Goal: Information Seeking & Learning: Understand process/instructions

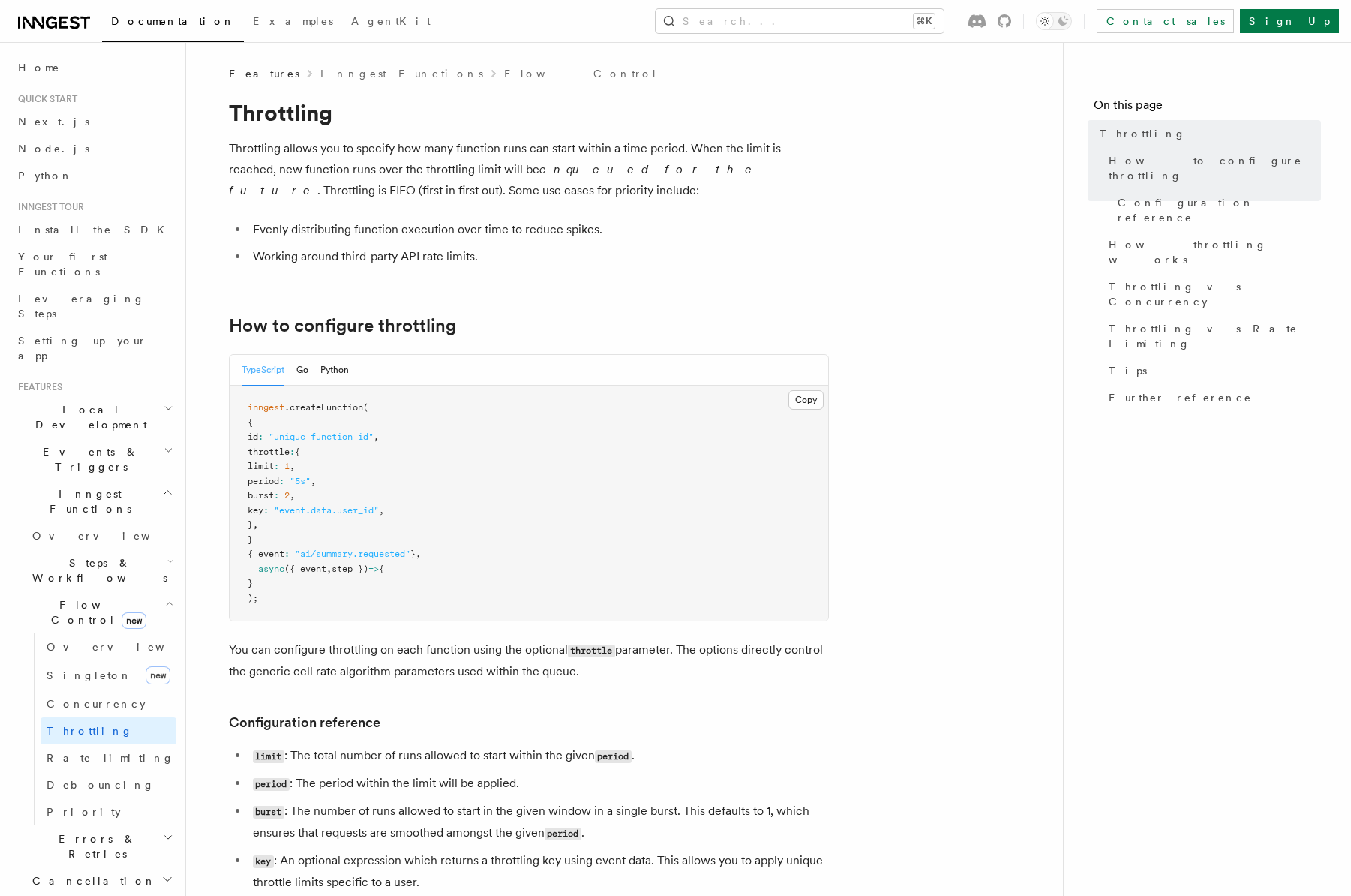
click at [394, 162] on p "Throttling allows you to specify how many function runs can start within a time…" at bounding box center [529, 170] width 600 height 63
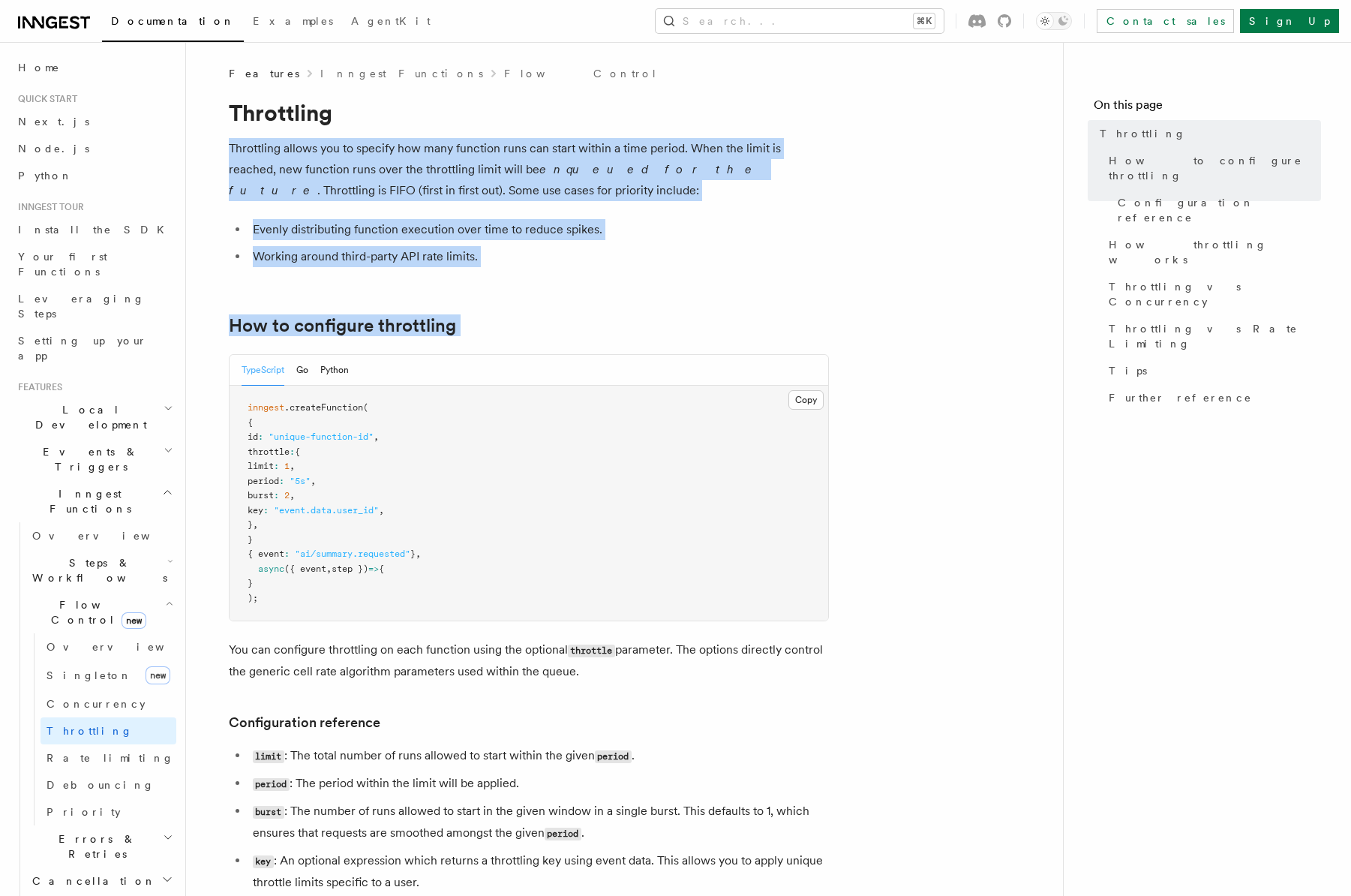
drag, startPoint x: 394, startPoint y: 162, endPoint x: 499, endPoint y: 272, distance: 152.1
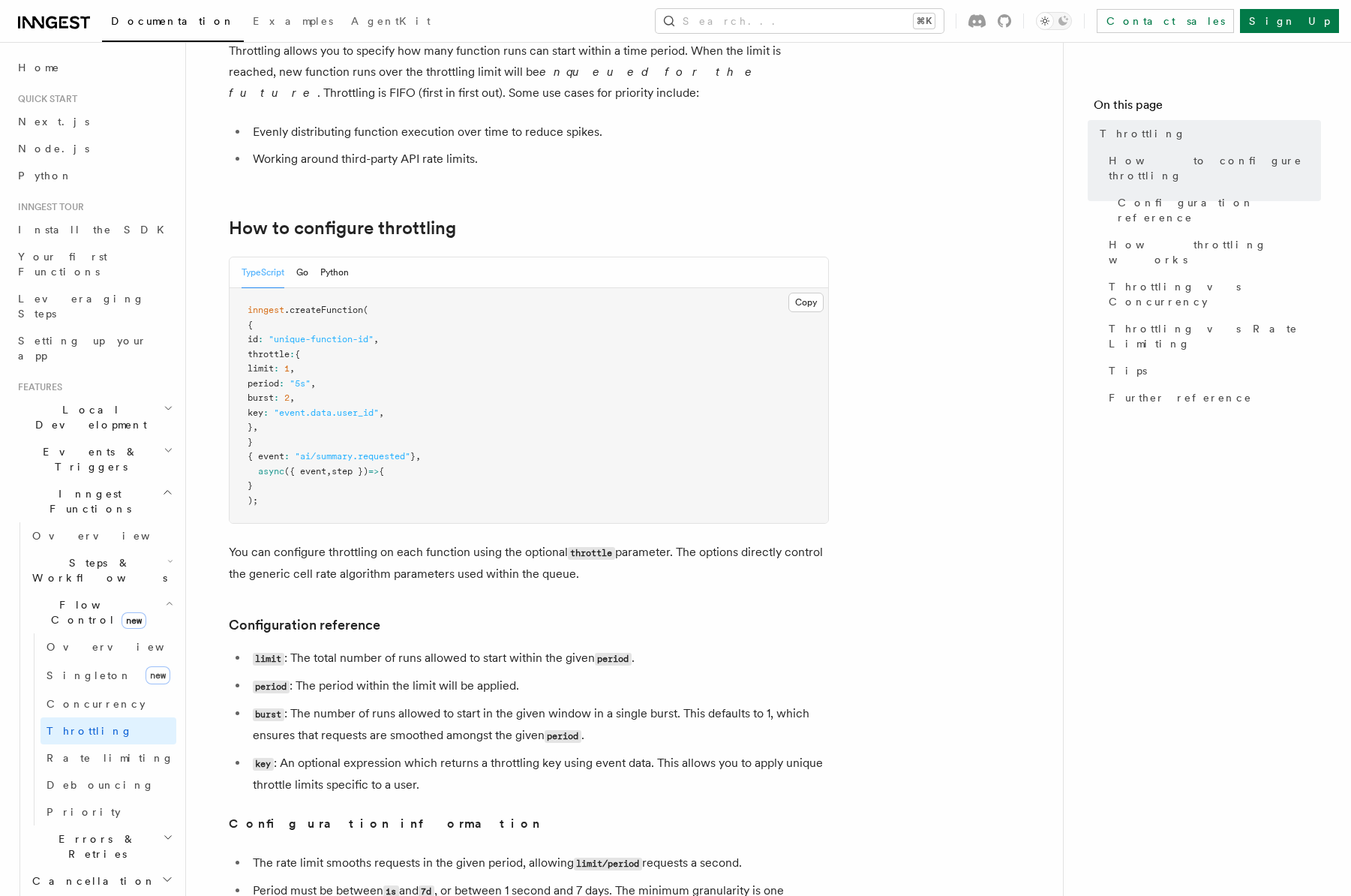
scroll to position [78, 0]
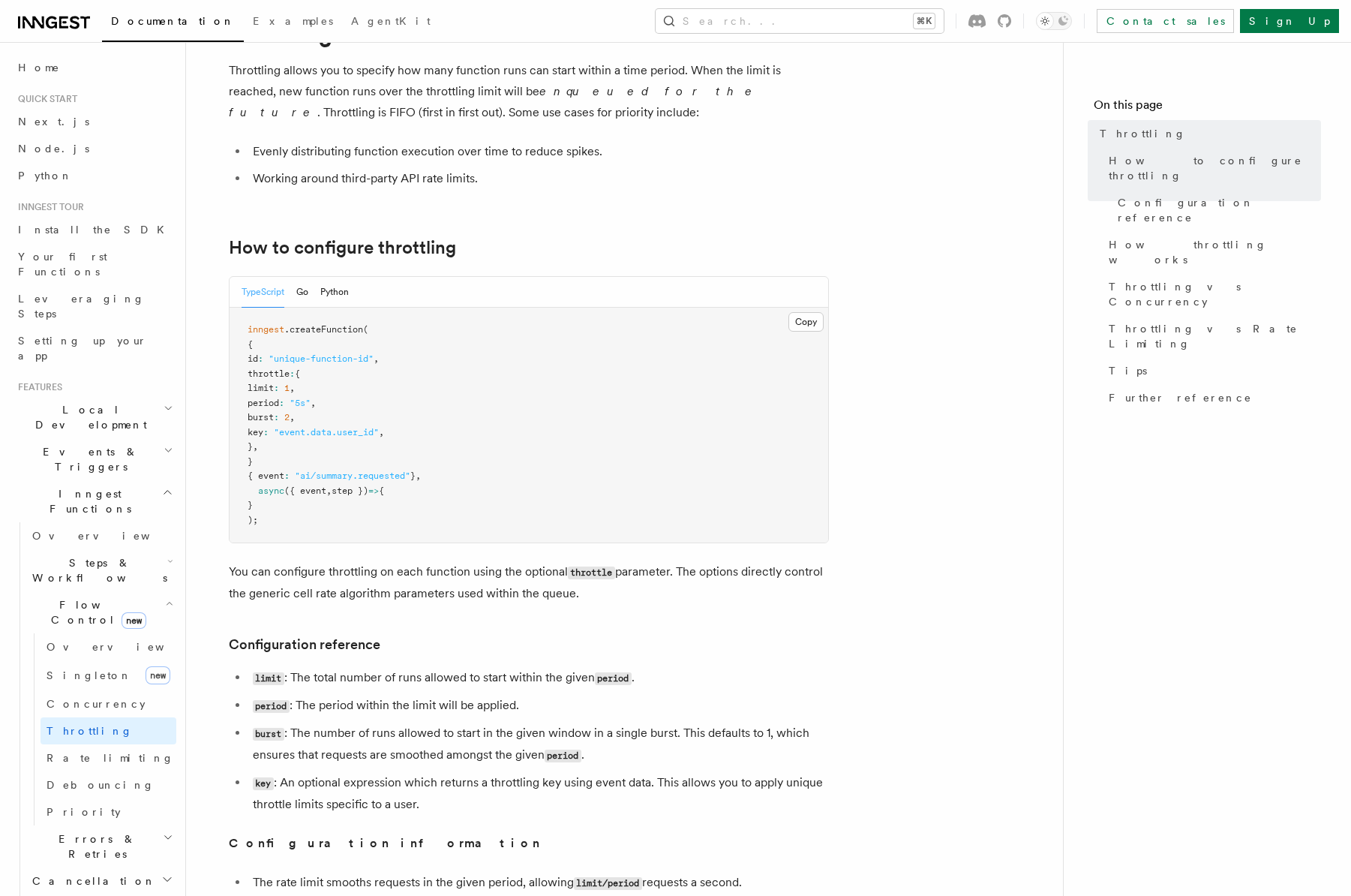
click at [341, 92] on p "Throttling allows you to specify how many function runs can start within a time…" at bounding box center [529, 91] width 600 height 63
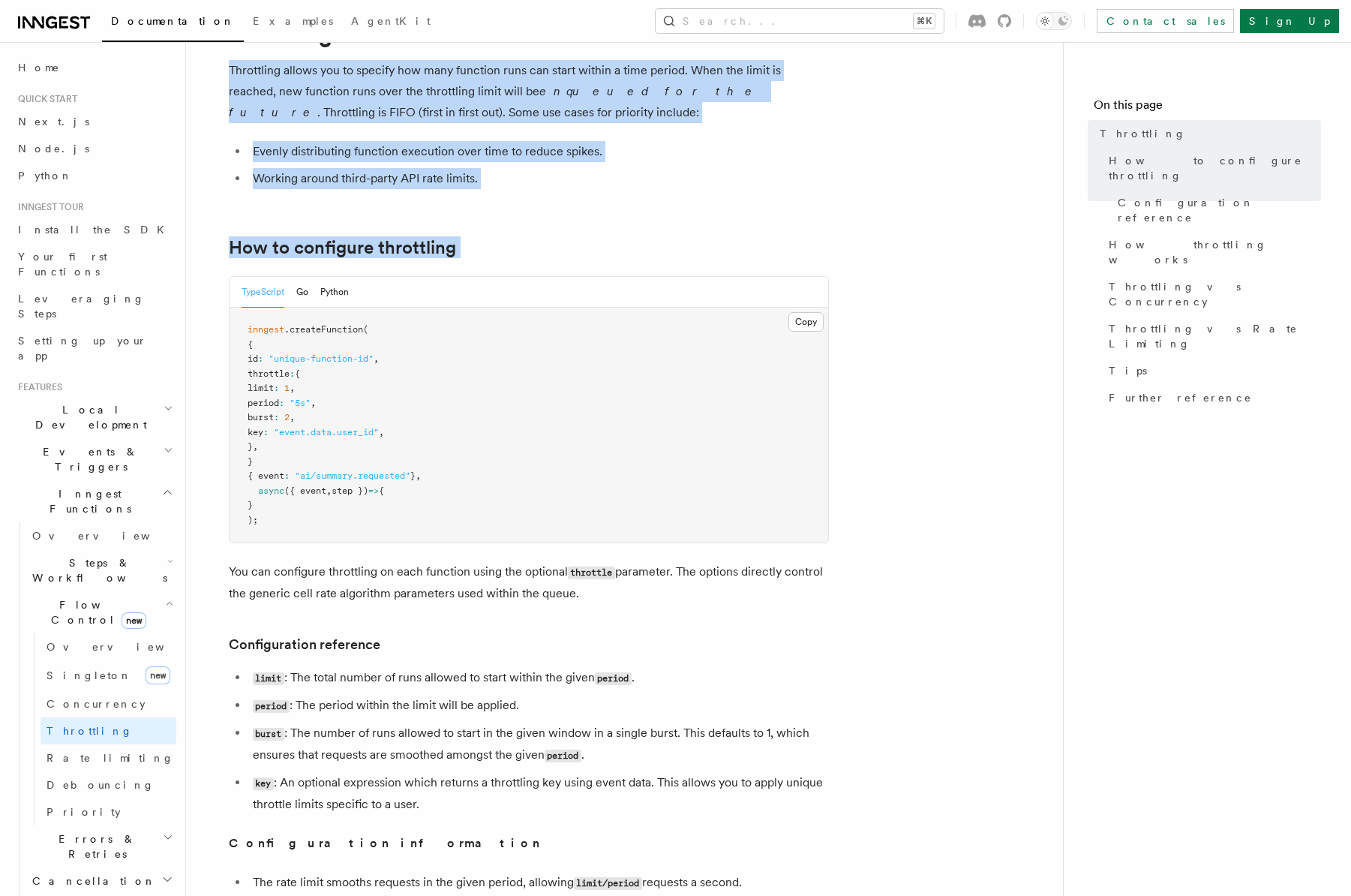
drag, startPoint x: 341, startPoint y: 92, endPoint x: 362, endPoint y: 200, distance: 110.0
